Goal: Transaction & Acquisition: Purchase product/service

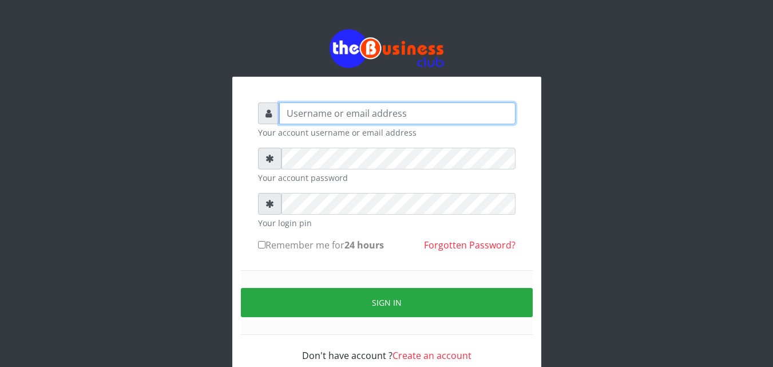
type input "omodaraoluwabukola7@gmail.com"
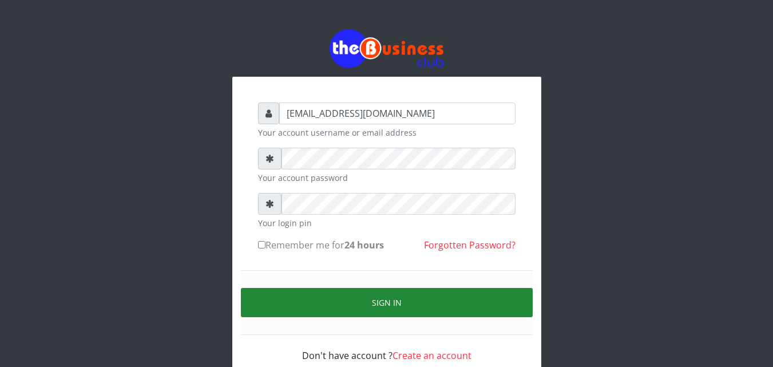
click at [344, 297] on button "Sign in" at bounding box center [387, 302] width 292 height 29
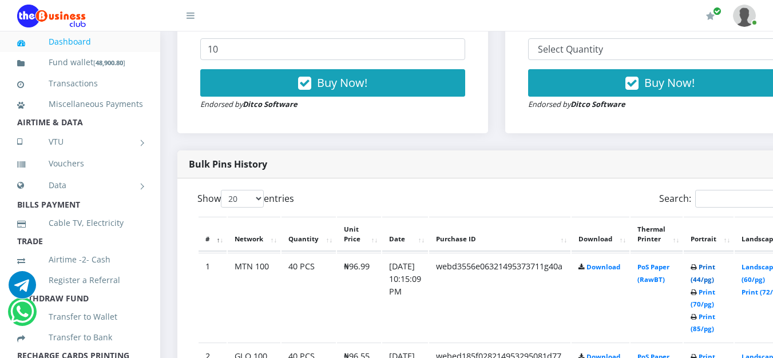
click at [715, 267] on link "Print (44/pg)" at bounding box center [703, 273] width 25 height 21
click at [715, 268] on link "Print (44/pg)" at bounding box center [703, 273] width 25 height 21
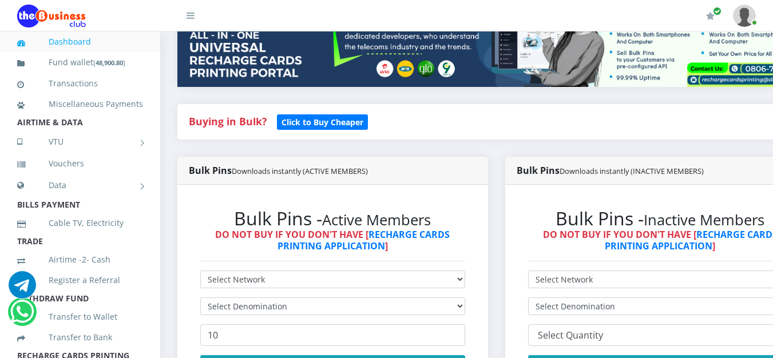
scroll to position [229, 0]
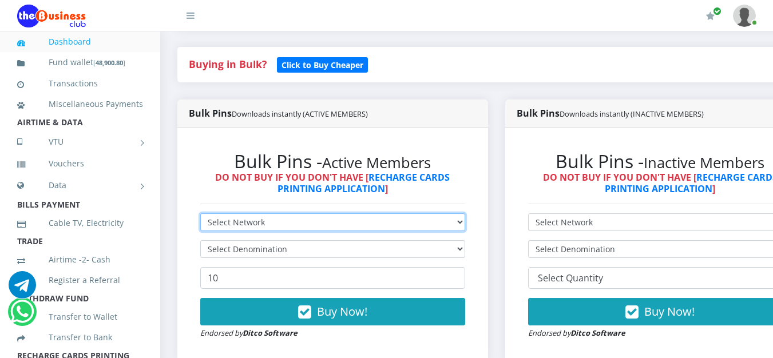
click at [465, 223] on select "Select Network MTN Globacom 9Mobile Airtel" at bounding box center [332, 222] width 265 height 18
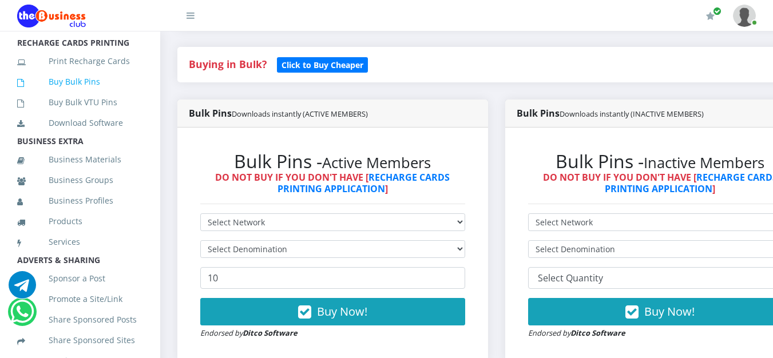
click at [87, 93] on link "Buy Bulk Pins" at bounding box center [80, 82] width 126 height 26
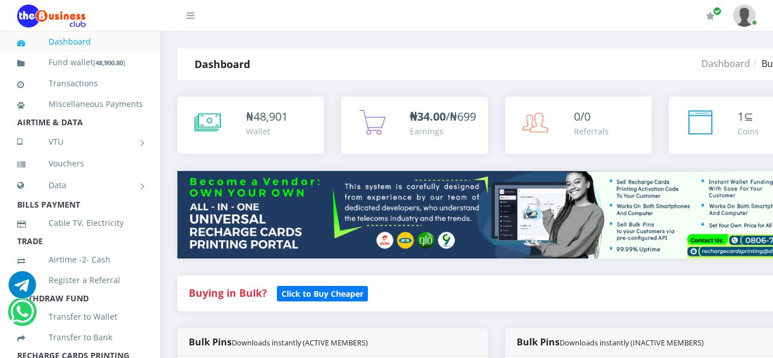
click at [466, 171] on img at bounding box center [496, 215] width 638 height 88
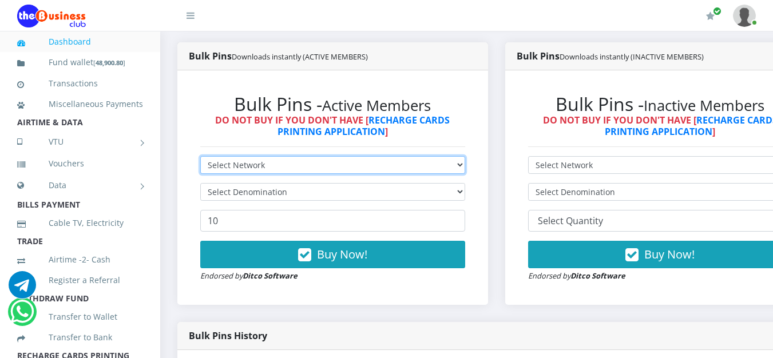
click at [465, 168] on select "Select Network MTN Globacom 9Mobile Airtel" at bounding box center [332, 165] width 265 height 18
select select "MTN"
click at [200, 159] on select "Select Network MTN Globacom 9Mobile Airtel" at bounding box center [332, 165] width 265 height 18
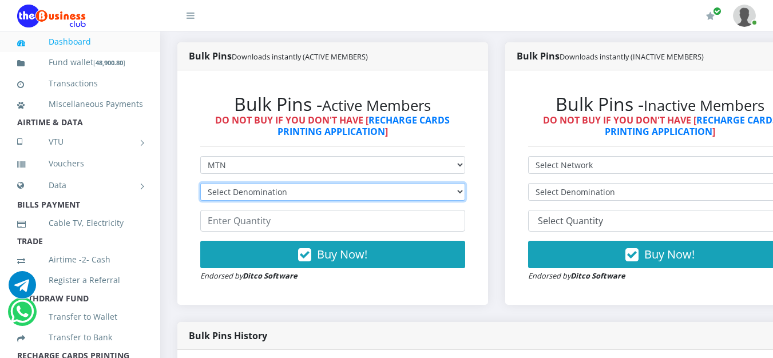
click at [465, 199] on select "Select Denomination" at bounding box center [332, 192] width 265 height 18
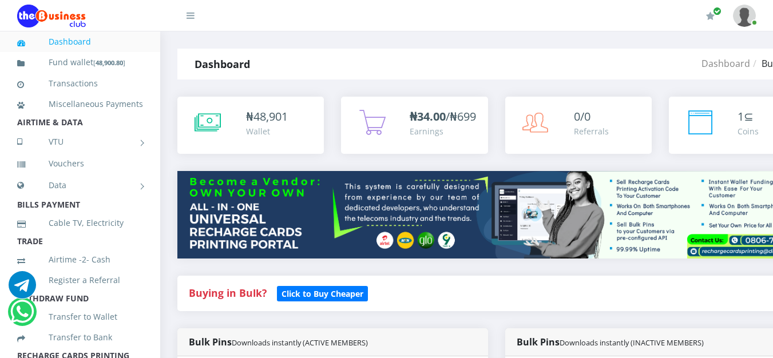
select select "MTN"
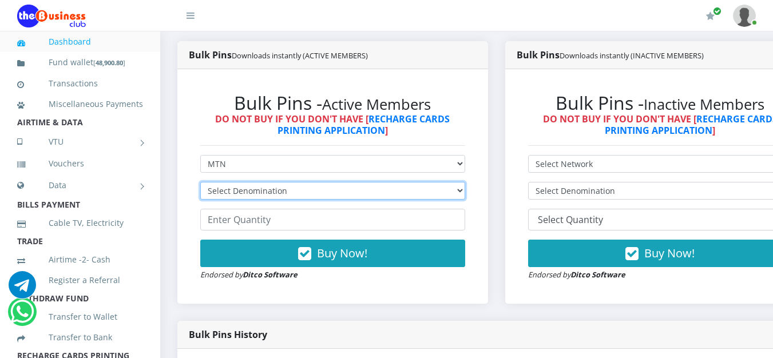
click at [464, 194] on select "Select Denomination" at bounding box center [332, 191] width 265 height 18
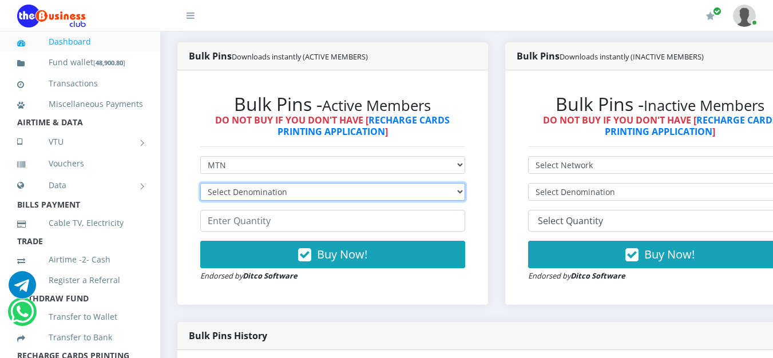
click at [464, 194] on select "Select Denomination" at bounding box center [332, 192] width 265 height 18
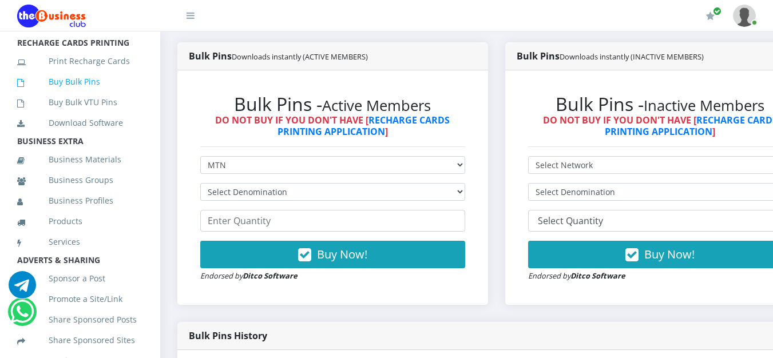
click at [56, 95] on link "Buy Bulk Pins" at bounding box center [80, 82] width 126 height 26
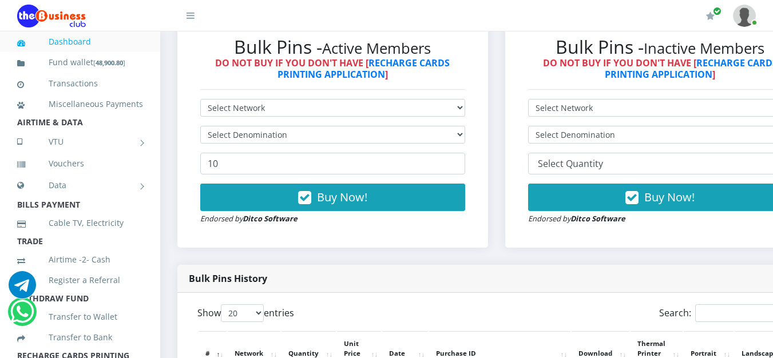
scroll to position [401, 0]
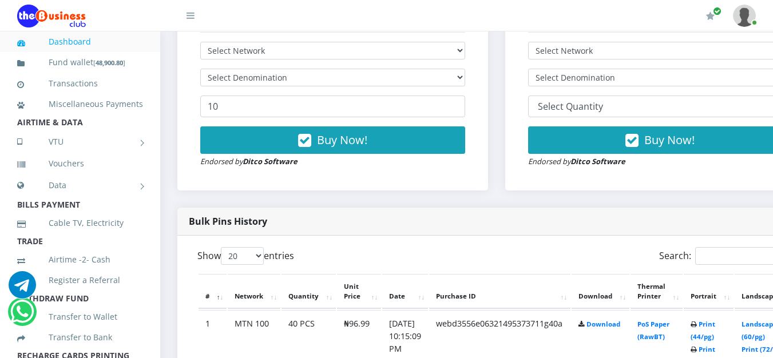
click at [470, 229] on div "Bulk Pins History" at bounding box center [496, 222] width 638 height 28
click at [470, 227] on div "Bulk Pins History" at bounding box center [496, 222] width 638 height 28
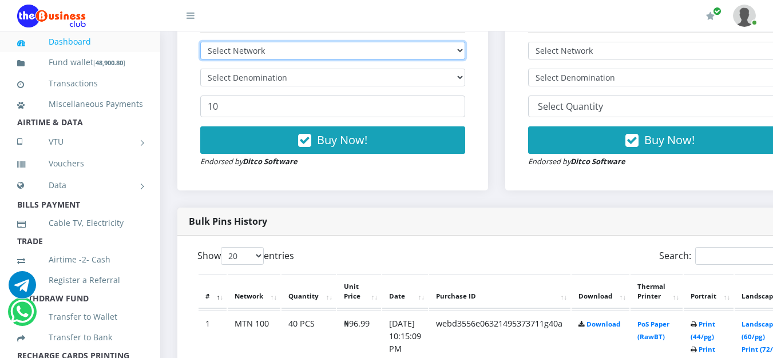
click at [465, 60] on select "Select Network MTN Globacom 9Mobile Airtel" at bounding box center [332, 51] width 265 height 18
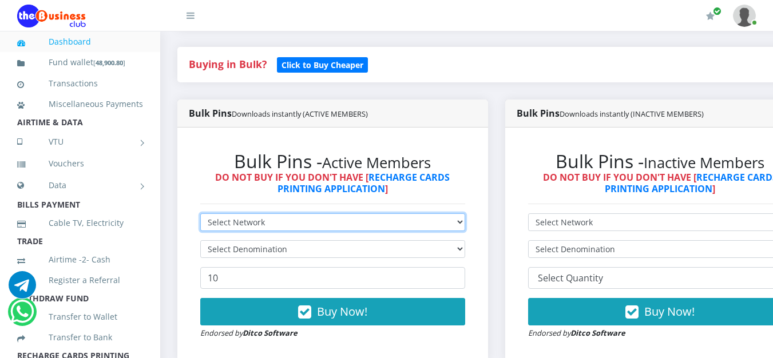
select select "MTN"
click at [200, 216] on select "Select Network MTN Globacom 9Mobile Airtel" at bounding box center [332, 222] width 265 height 18
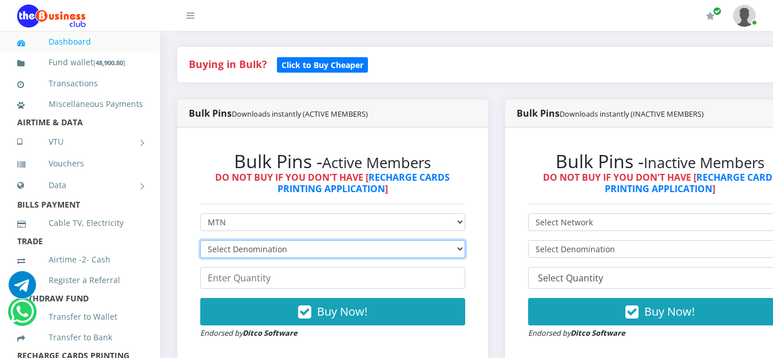
click at [465, 254] on select "Select Denomination MTN NGN100 - ₦96.99 MTN NGN200 - ₦193.98 MTN NGN400 - ₦387.…" at bounding box center [332, 249] width 265 height 18
select select "193.98-200"
click at [200, 243] on select "Select Denomination MTN NGN100 - ₦96.99 MTN NGN200 - ₦193.98 MTN NGN400 - ₦387.…" at bounding box center [332, 249] width 265 height 18
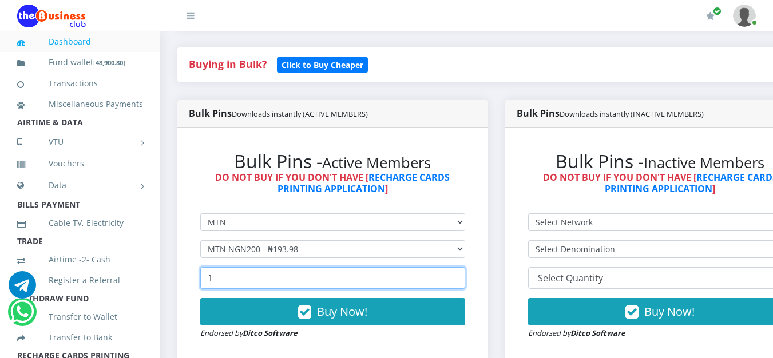
click at [465, 278] on input "1" at bounding box center [332, 278] width 265 height 22
click at [465, 278] on input "2" at bounding box center [332, 278] width 265 height 22
click at [465, 278] on input "10" at bounding box center [332, 278] width 265 height 22
click at [465, 278] on input "11" at bounding box center [332, 278] width 265 height 22
click at [465, 278] on input "12" at bounding box center [332, 278] width 265 height 22
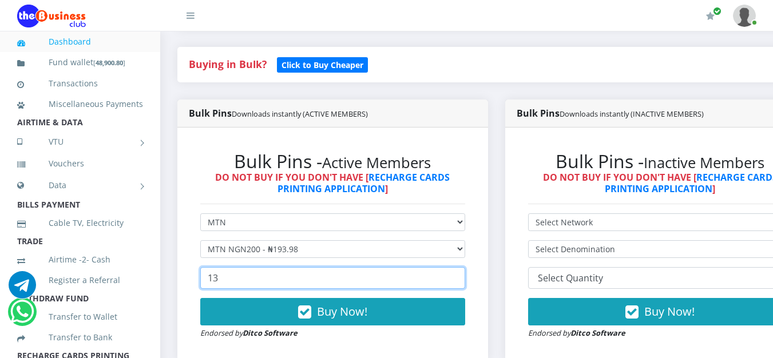
click at [465, 278] on input "13" at bounding box center [332, 278] width 265 height 22
click at [465, 278] on input "18" at bounding box center [332, 278] width 265 height 22
click at [465, 278] on input "19" at bounding box center [332, 278] width 265 height 22
type input "20"
click at [465, 278] on input "20" at bounding box center [332, 278] width 265 height 22
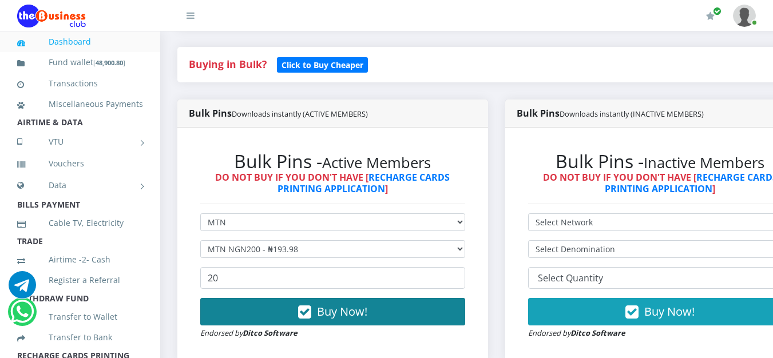
click at [357, 315] on span "Buy Now!" at bounding box center [342, 311] width 50 height 15
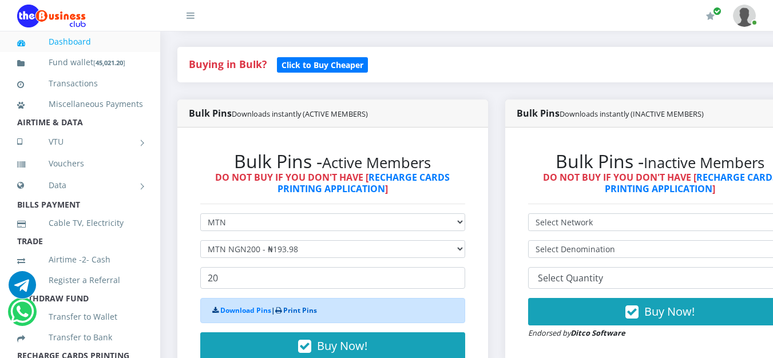
click at [291, 312] on link "Print Pins" at bounding box center [300, 311] width 34 height 10
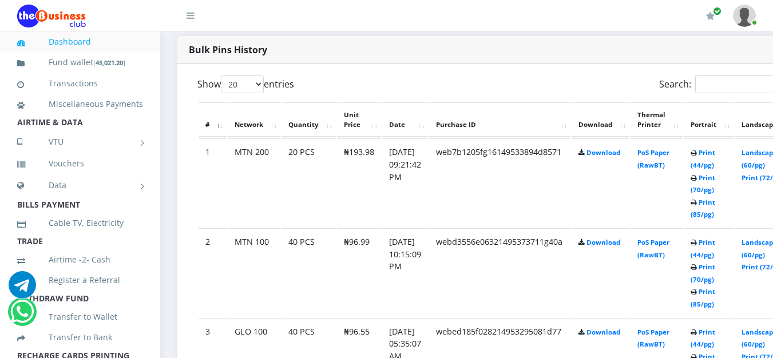
scroll to position [630, 0]
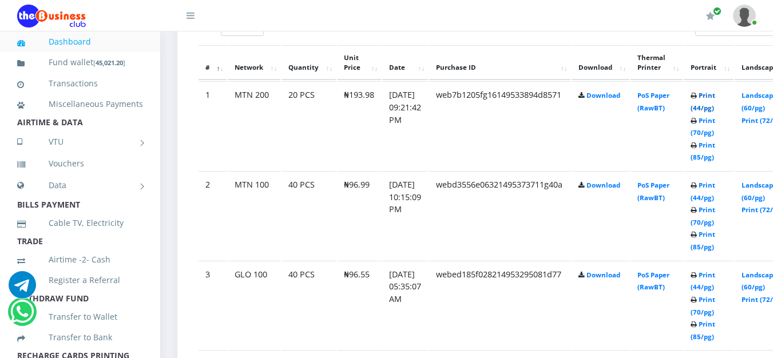
click at [715, 98] on link "Print (44/pg)" at bounding box center [703, 101] width 25 height 21
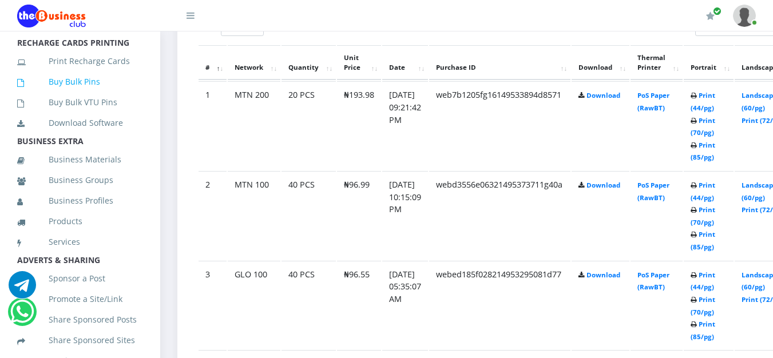
click at [82, 95] on link "Buy Bulk Pins" at bounding box center [80, 82] width 126 height 26
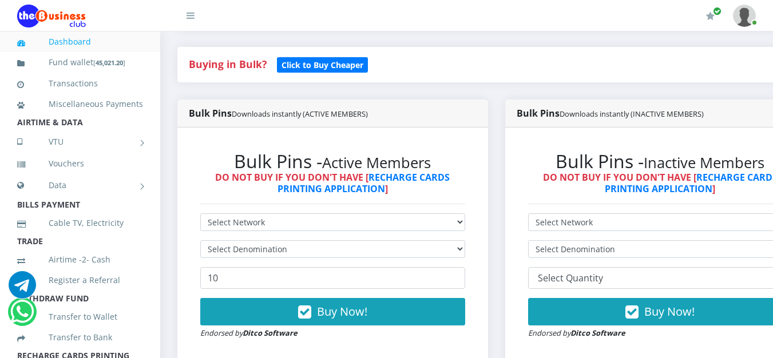
scroll to position [343, 0]
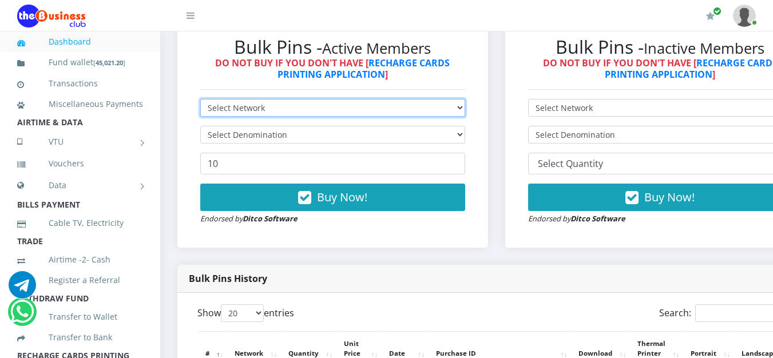
click at [465, 112] on select "Select Network MTN Globacom 9Mobile Airtel" at bounding box center [332, 108] width 265 height 18
